Goal: Task Accomplishment & Management: Use online tool/utility

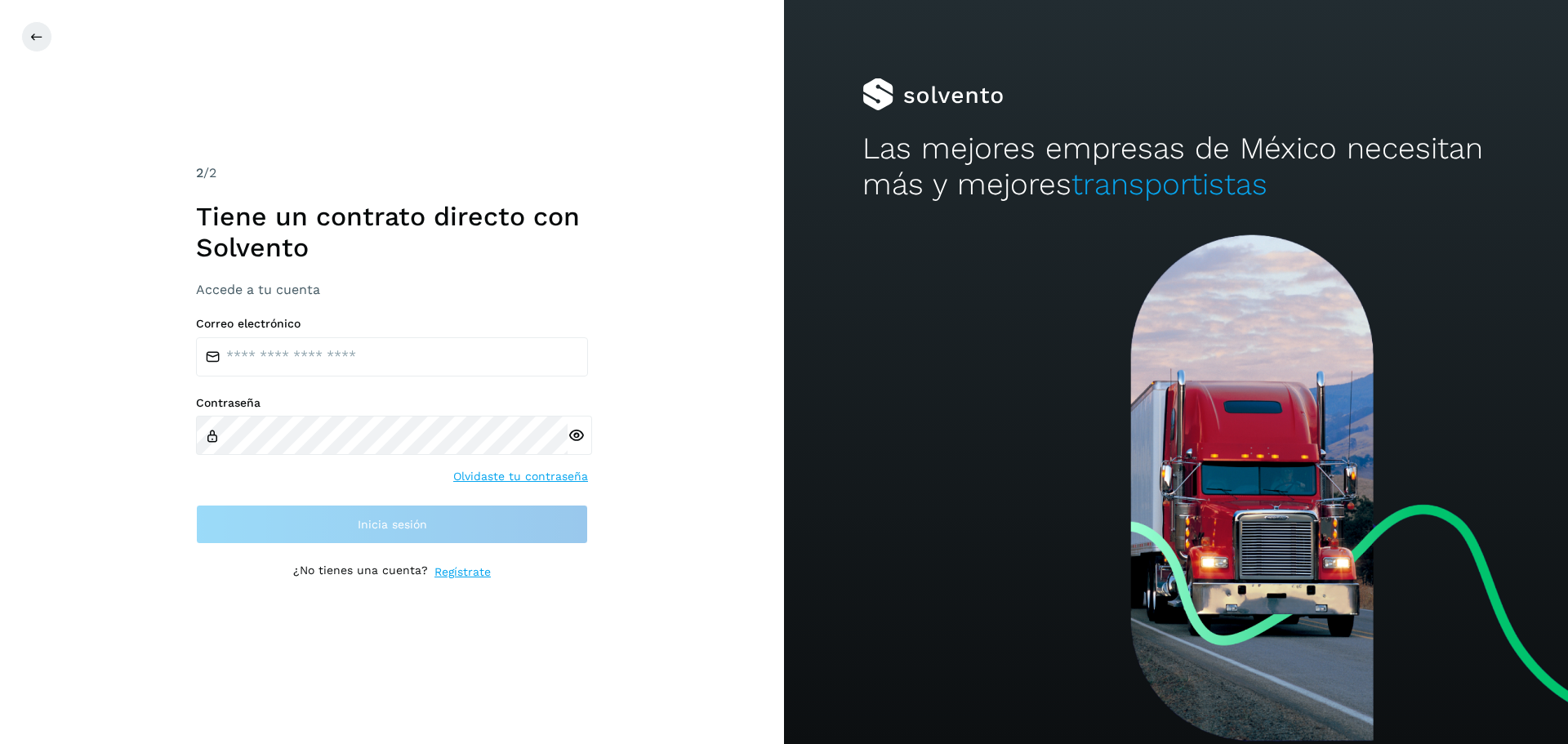
click at [492, 383] on div "Correo electrónico Contraseña Olvidaste tu contraseña Inicia sesión" at bounding box center [392, 431] width 392 height 228
click at [488, 377] on div "Correo electrónico Contraseña Olvidaste tu contraseña Inicia sesión" at bounding box center [392, 431] width 392 height 228
click at [476, 362] on input "email" at bounding box center [392, 357] width 392 height 39
type input "**********"
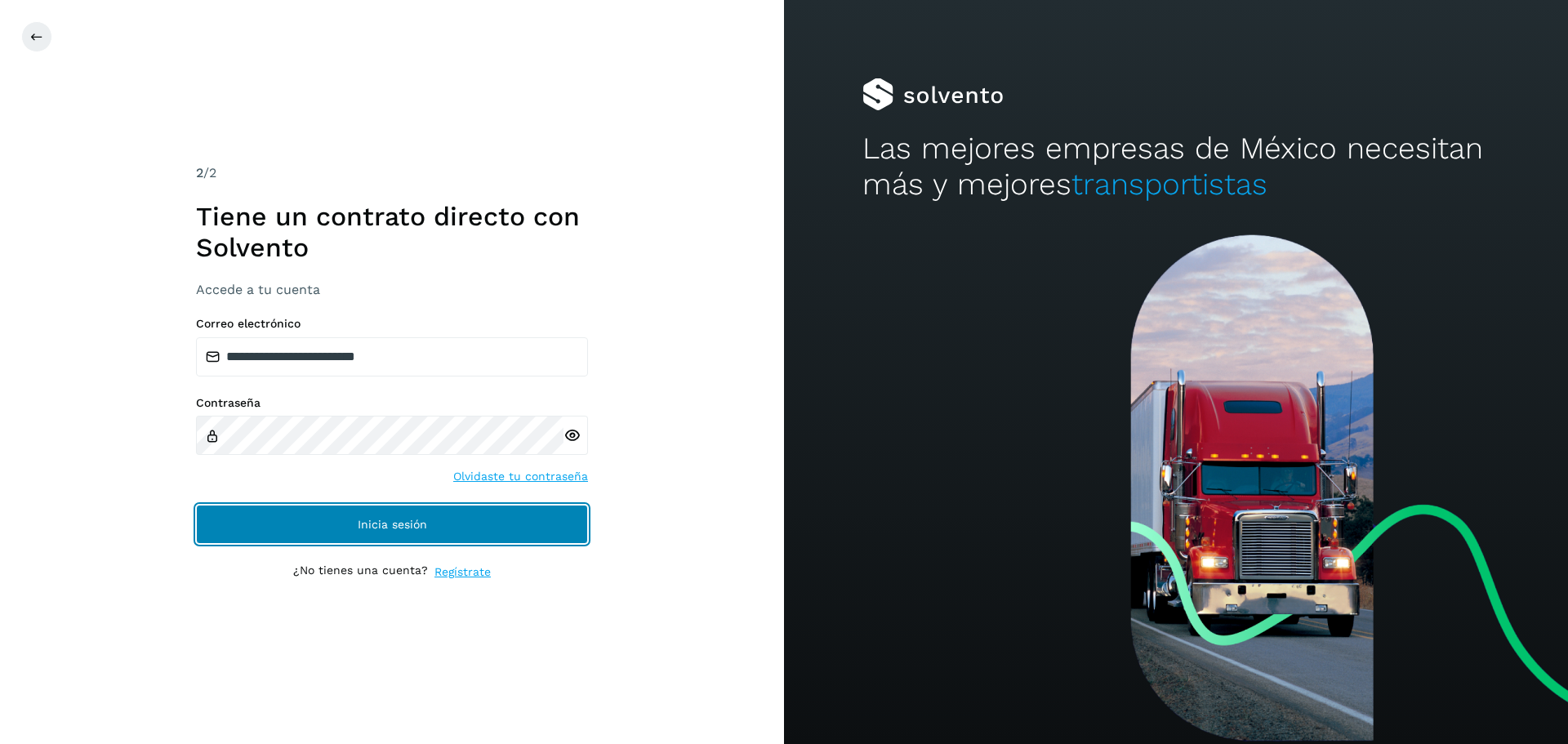
click at [402, 531] on button "Inicia sesión" at bounding box center [392, 524] width 392 height 39
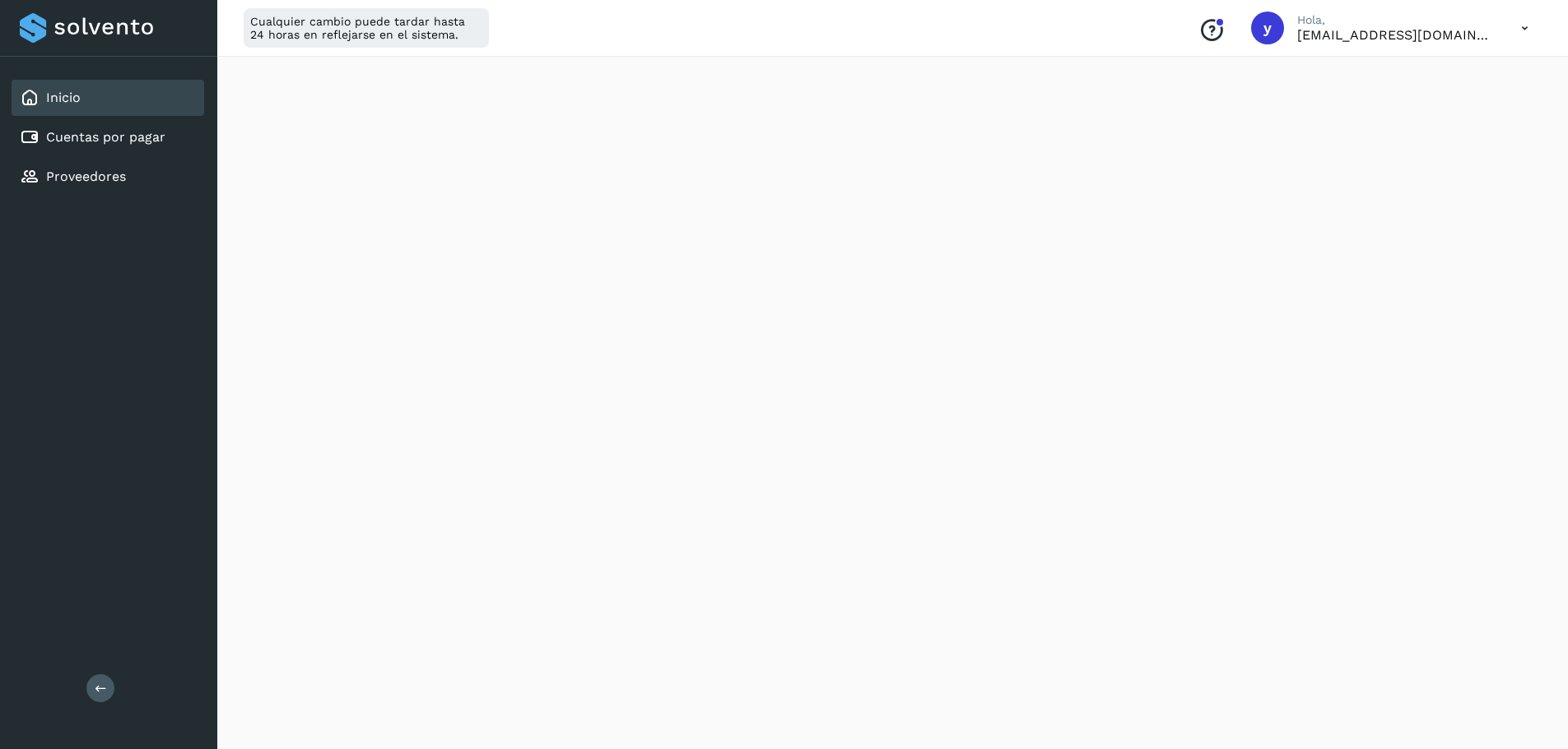
scroll to position [82, 0]
click at [106, 118] on div "Inicio Cuentas por pagar Proveedores" at bounding box center [109, 137] width 217 height 162
click at [114, 135] on link "Cuentas por pagar" at bounding box center [105, 137] width 119 height 15
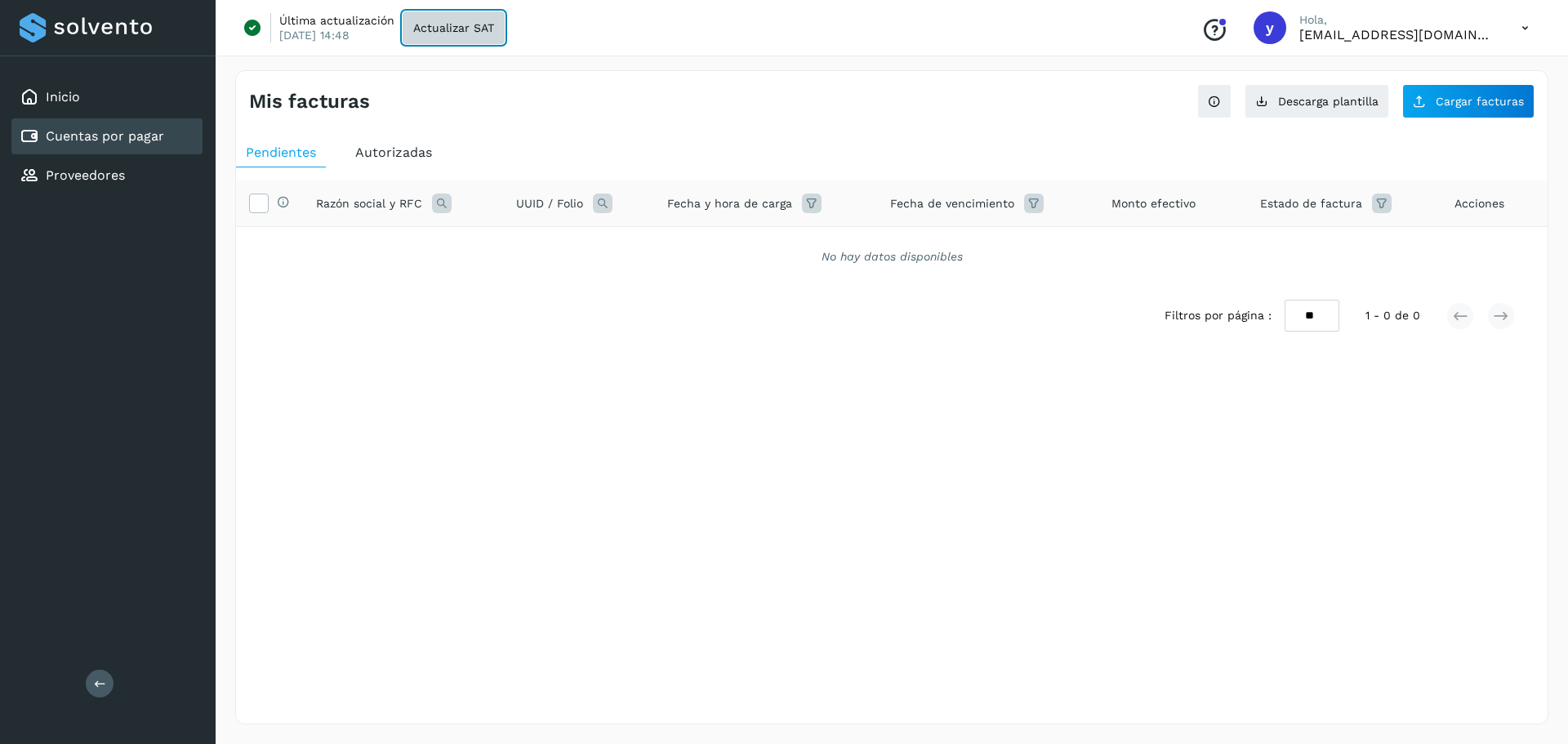
click at [449, 32] on span "Actualizar SAT" at bounding box center [453, 27] width 81 height 11
click at [1462, 97] on span "Cargar facturas" at bounding box center [1480, 101] width 88 height 11
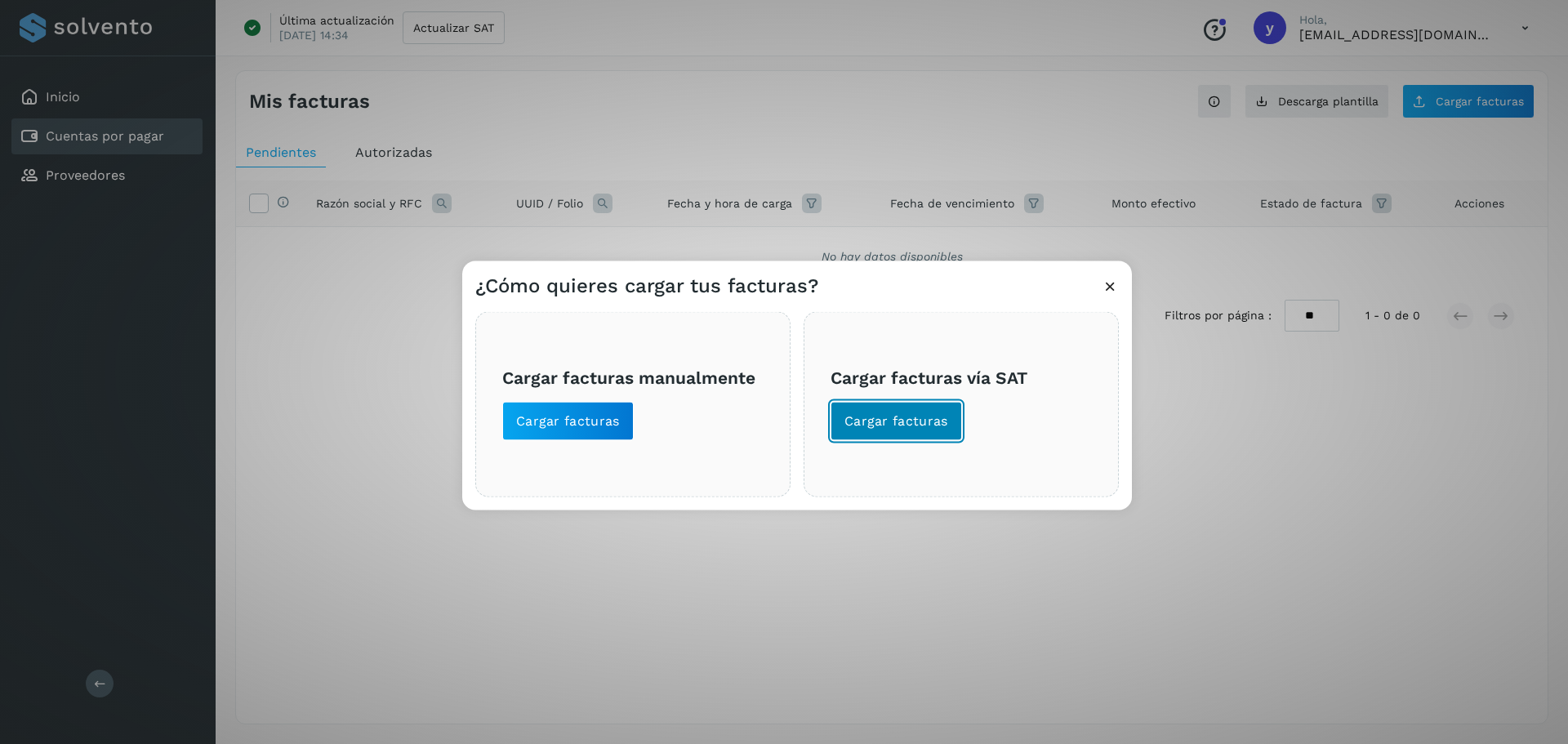
click at [919, 416] on span "Cargar facturas" at bounding box center [896, 420] width 104 height 18
